Goal: Transaction & Acquisition: Purchase product/service

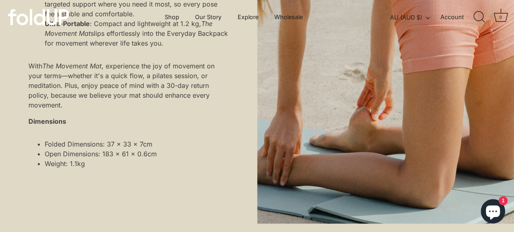
scroll to position [636, 1]
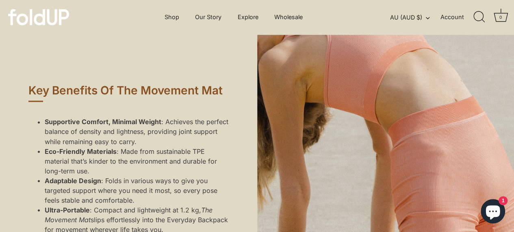
scroll to position [0, 1]
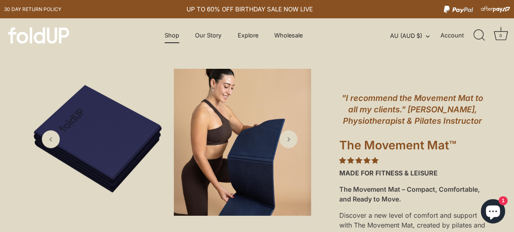
click at [174, 36] on link "Shop" at bounding box center [171, 35] width 29 height 15
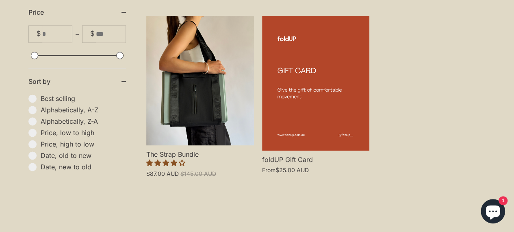
scroll to position [579, 0]
click at [203, 70] on link "The Strap Bundle" at bounding box center [200, 79] width 108 height 129
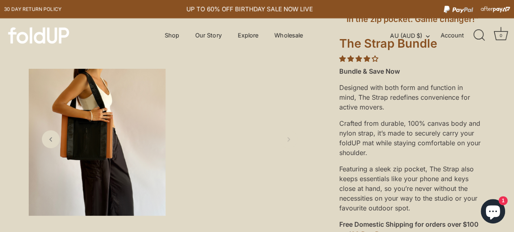
scroll to position [113, 0]
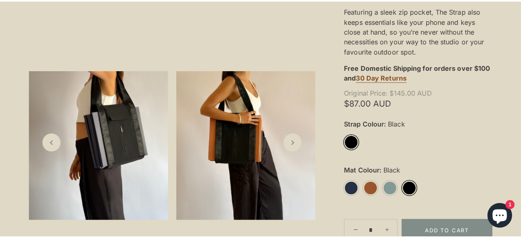
scroll to position [327, 0]
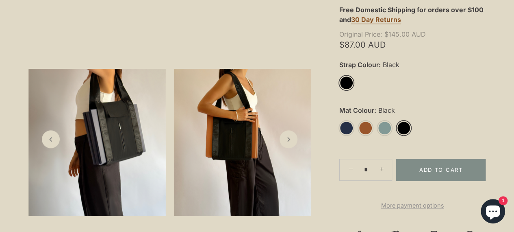
click at [407, 132] on link "Black" at bounding box center [404, 128] width 14 height 14
click at [403, 126] on link "Black" at bounding box center [404, 128] width 14 height 14
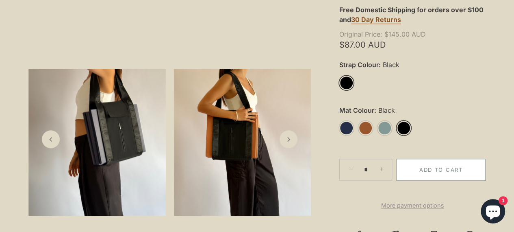
click at [426, 167] on button "Add to Cart" at bounding box center [441, 170] width 89 height 22
